Goal: Task Accomplishment & Management: Complete application form

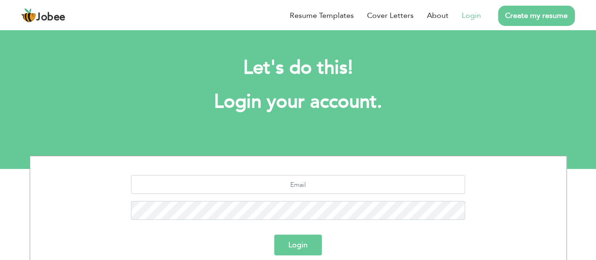
click at [472, 16] on link "Login" at bounding box center [471, 15] width 19 height 11
click at [471, 18] on link "Login" at bounding box center [471, 15] width 19 height 11
click at [526, 14] on link "Create my resume" at bounding box center [536, 16] width 77 height 20
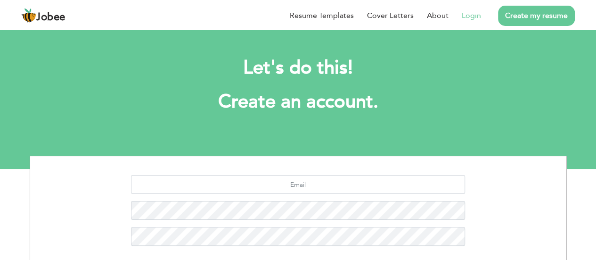
click at [472, 17] on link "Login" at bounding box center [471, 15] width 19 height 11
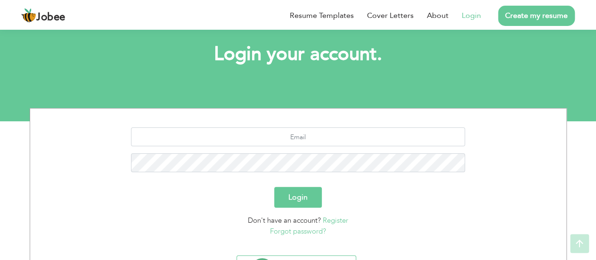
scroll to position [98, 0]
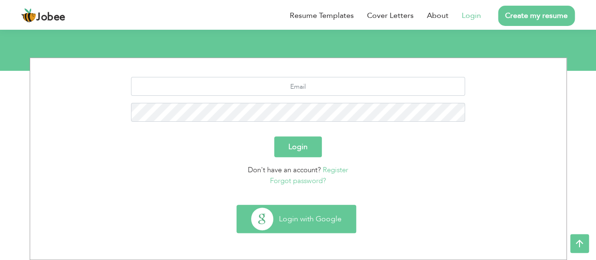
click at [317, 227] on button "Login with Google" at bounding box center [296, 218] width 119 height 27
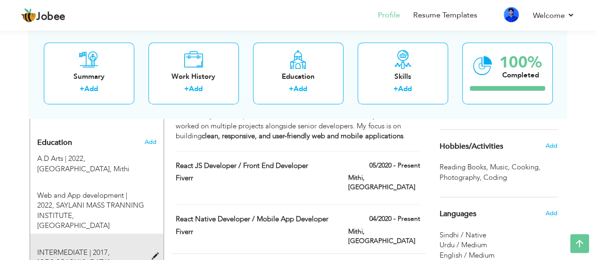
scroll to position [492, 0]
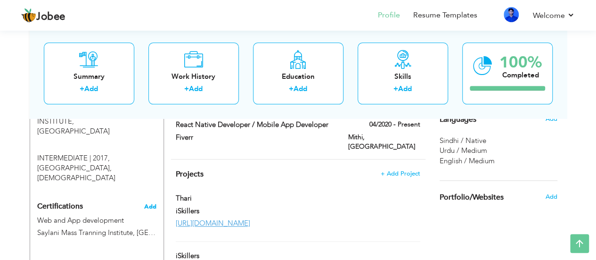
click at [152, 203] on span "Add" at bounding box center [150, 206] width 12 height 7
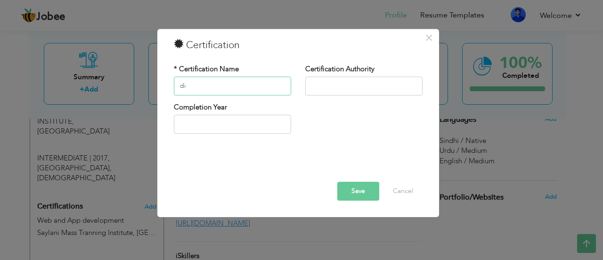
type input "d"
type input "DIT 1 YAER"
click at [378, 84] on input "text" at bounding box center [363, 85] width 117 height 19
paste input "sindh technical board"
click at [313, 84] on input "sindh technical board" at bounding box center [363, 85] width 117 height 19
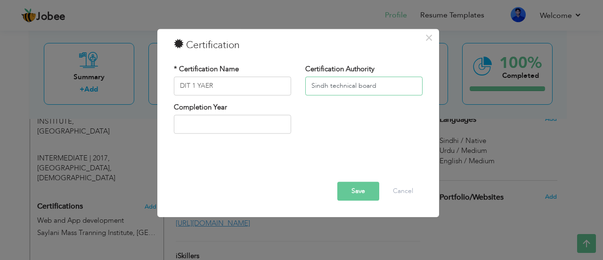
click at [332, 84] on input "Sindh technical board" at bounding box center [363, 85] width 117 height 19
click at [360, 84] on input "Sindh Technical board" at bounding box center [363, 85] width 117 height 19
type input "Sindh Technical Board"
click at [234, 123] on input "2025" at bounding box center [232, 124] width 117 height 19
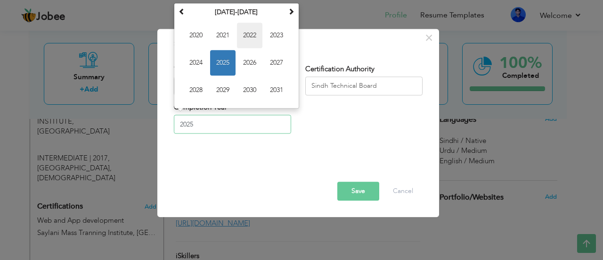
click at [248, 38] on span "2022" at bounding box center [249, 35] width 25 height 25
type input "2022"
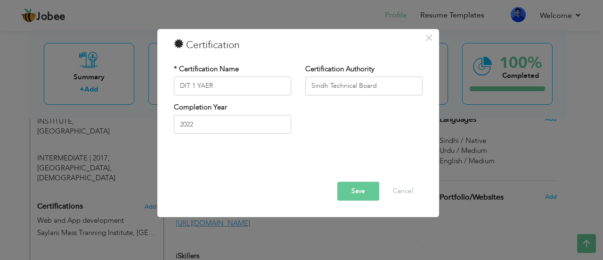
click at [354, 188] on button "Save" at bounding box center [358, 190] width 42 height 19
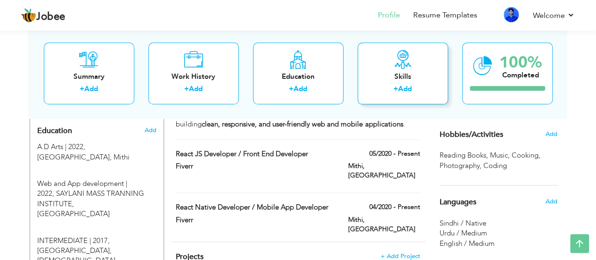
scroll to position [351, 0]
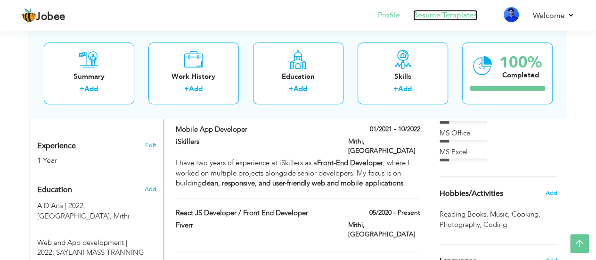
click at [426, 14] on link "Resume Templates" at bounding box center [445, 15] width 64 height 11
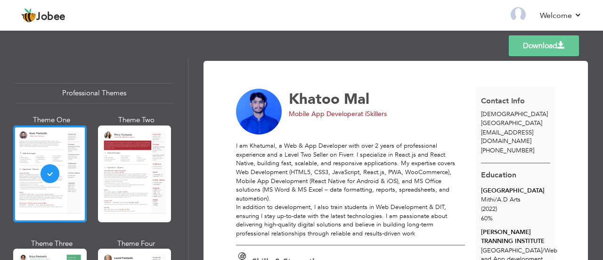
scroll to position [94, 0]
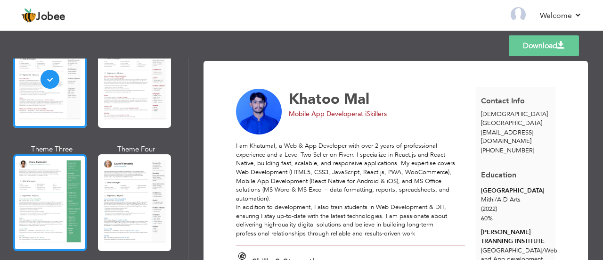
click at [56, 176] on div at bounding box center [50, 202] width 74 height 97
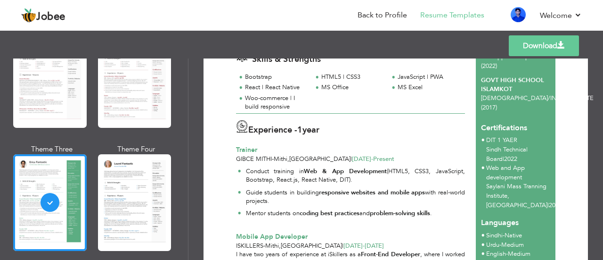
scroll to position [188, 0]
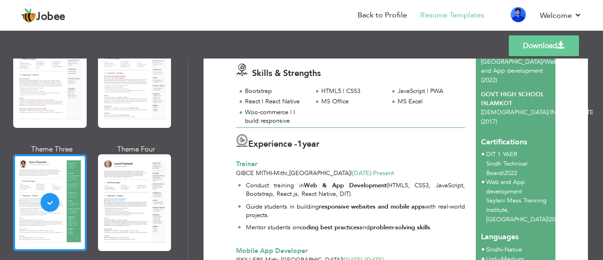
click at [532, 45] on link "Download" at bounding box center [544, 45] width 70 height 21
